Goal: Information Seeking & Learning: Find specific fact

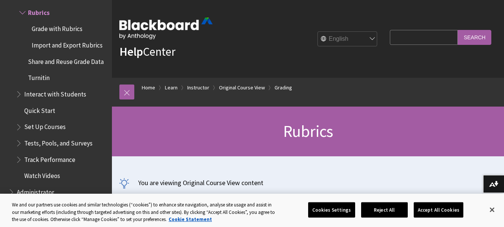
click at [392, 42] on input "Search Query" at bounding box center [424, 37] width 68 height 15
type input "math rubrick"
click at [470, 38] on input "Search" at bounding box center [475, 37] width 34 height 15
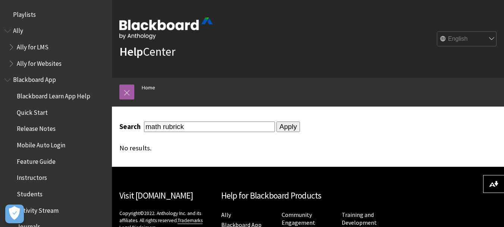
click at [287, 127] on input "Apply" at bounding box center [289, 126] width 24 height 10
